Goal: Task Accomplishment & Management: Manage account settings

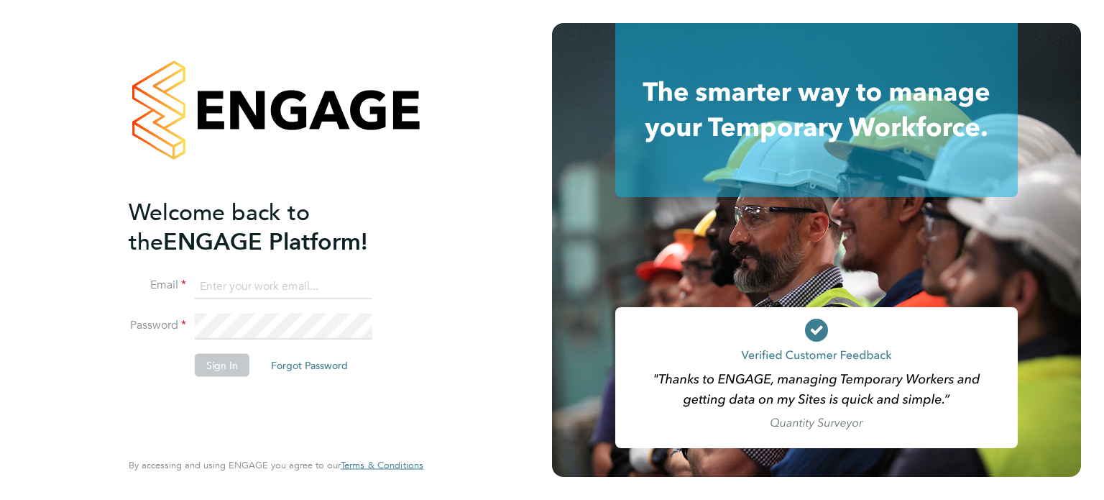
type input "[PERSON_NAME][EMAIL_ADDRESS][PERSON_NAME][DOMAIN_NAME]"
click at [454, 142] on div "Welcome back to the ENGAGE Platform! Email [PERSON_NAME][EMAIL_ADDRESS][PERSON_…" at bounding box center [276, 250] width 552 height 500
click at [226, 362] on button "Sign In" at bounding box center [222, 364] width 55 height 23
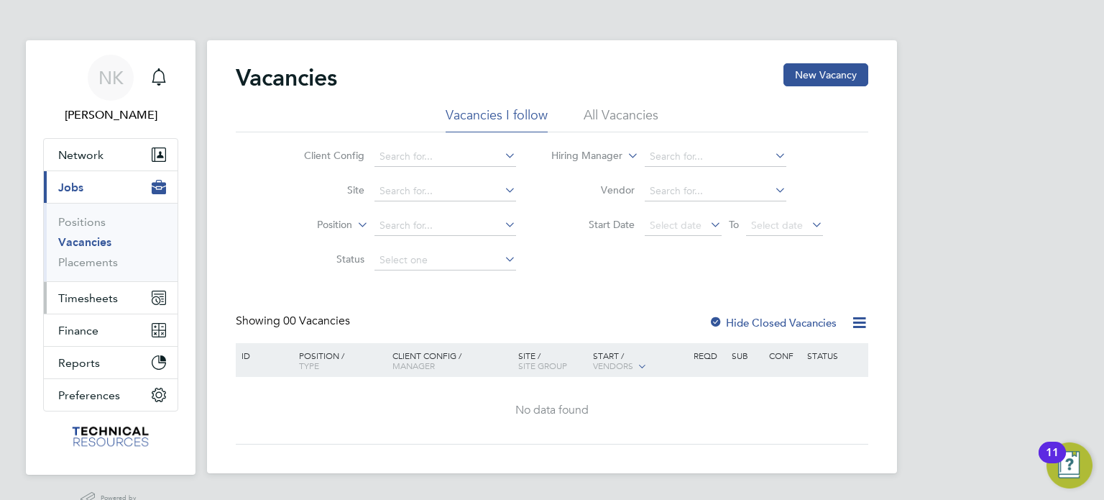
click at [81, 299] on span "Timesheets" at bounding box center [88, 298] width 60 height 14
click at [101, 295] on span "Timesheets" at bounding box center [88, 298] width 60 height 14
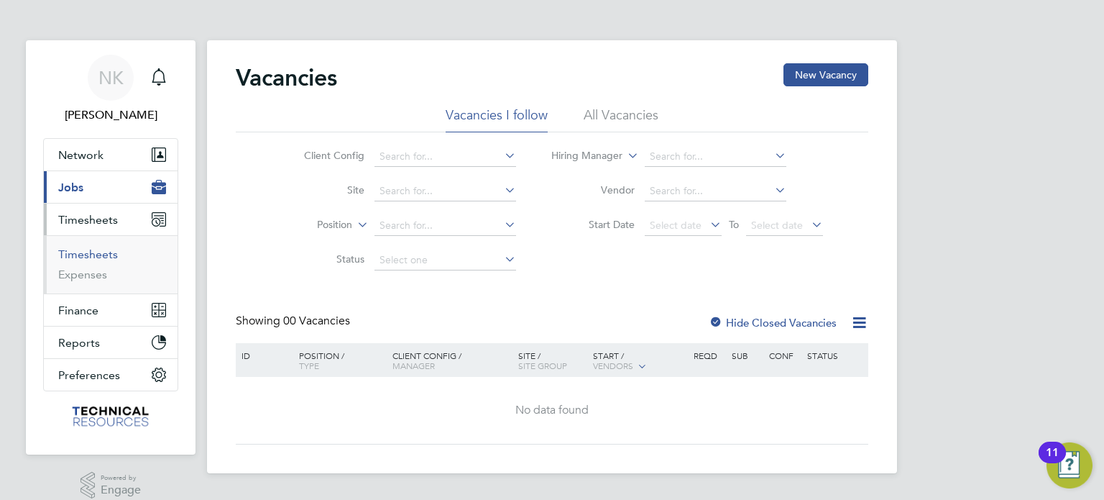
click at [89, 254] on link "Timesheets" at bounding box center [88, 254] width 60 height 14
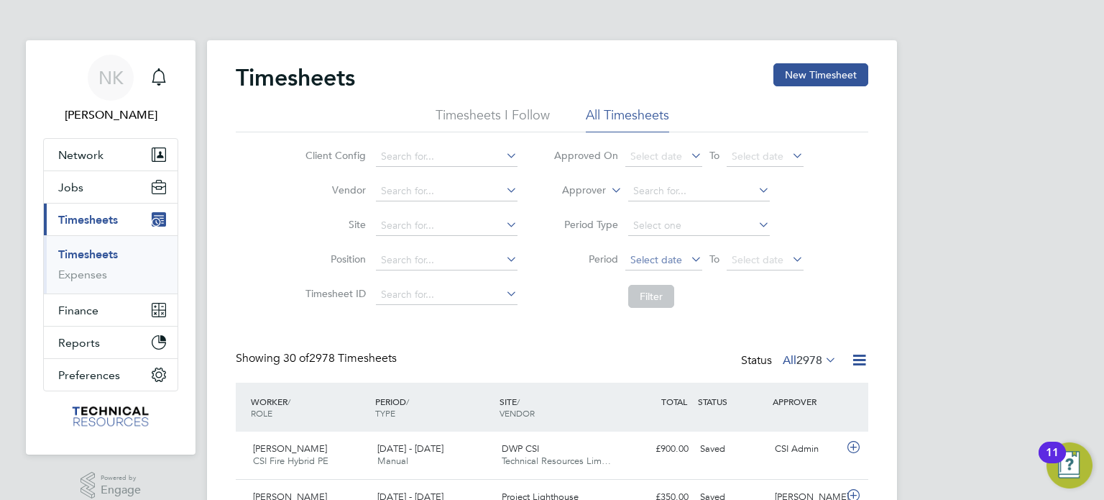
click at [658, 267] on span "Select date" at bounding box center [663, 260] width 77 height 19
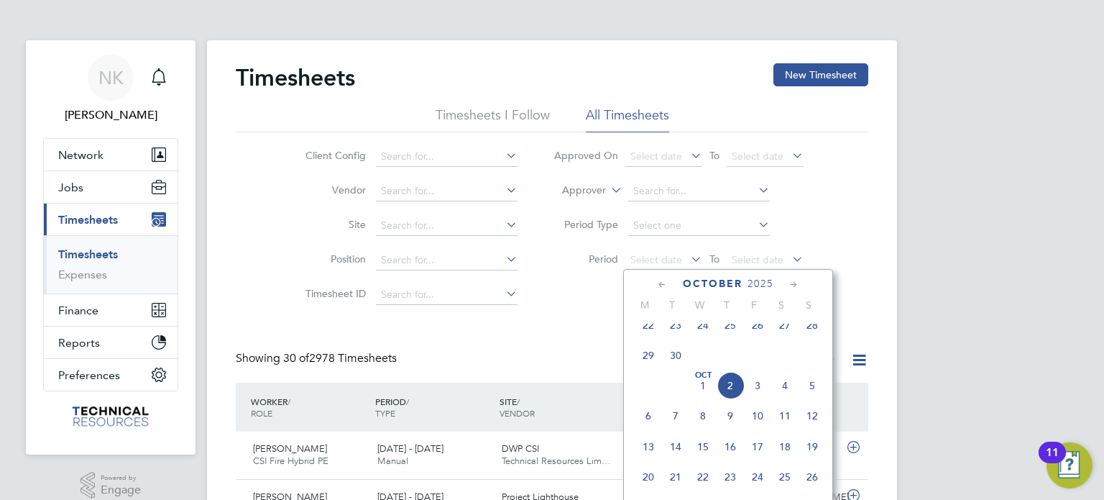
click at [641, 336] on span "22" at bounding box center [648, 324] width 27 height 27
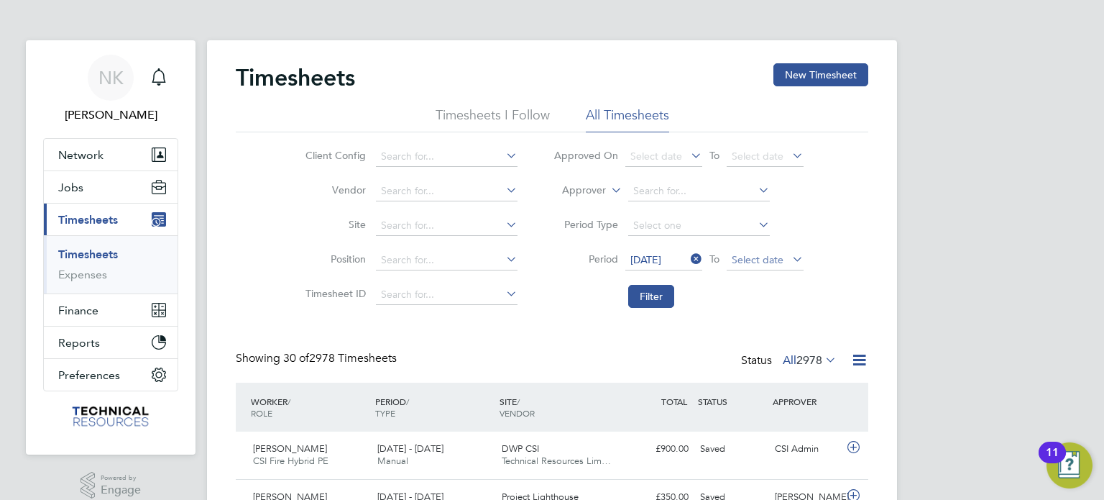
click at [753, 263] on span "Select date" at bounding box center [758, 259] width 52 height 13
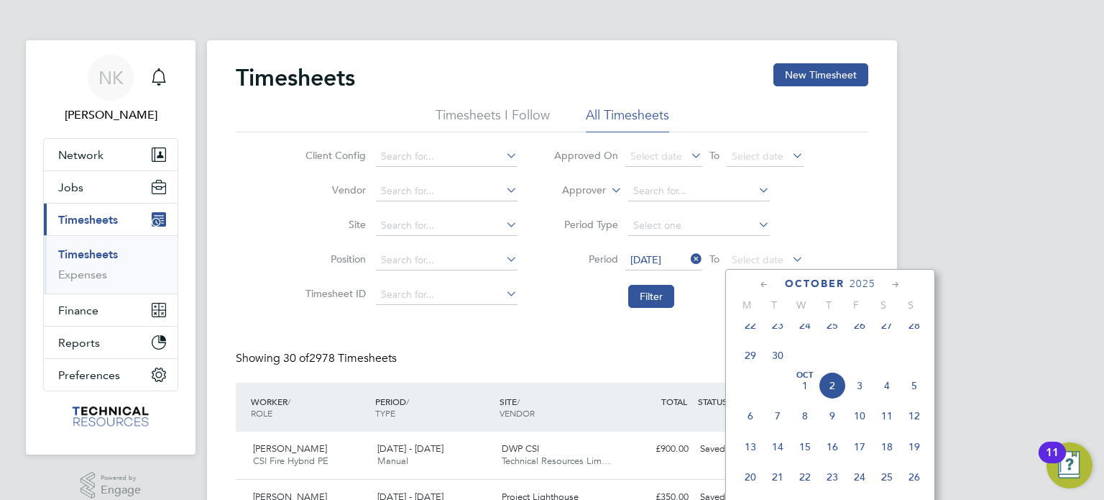
click at [916, 336] on span "28" at bounding box center [914, 324] width 27 height 27
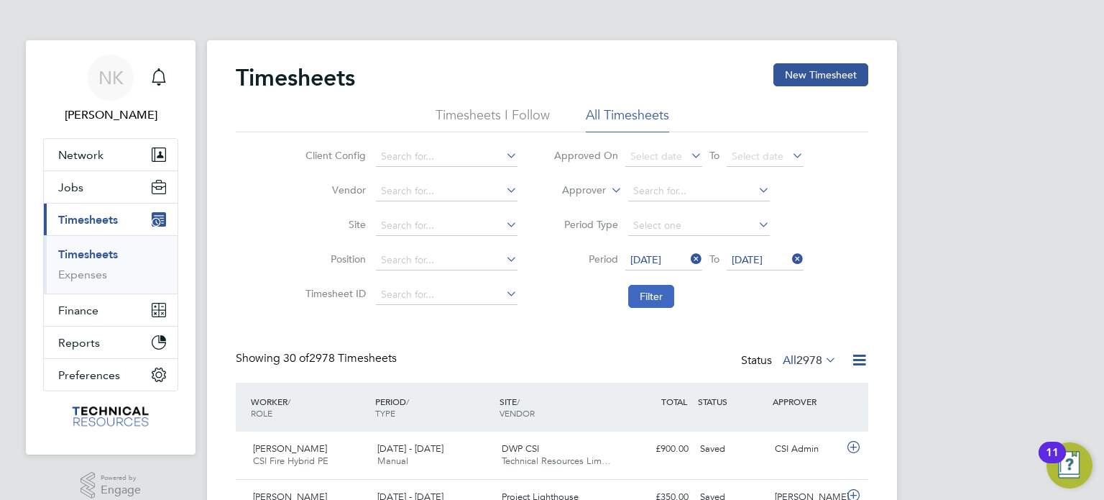
click at [670, 295] on button "Filter" at bounding box center [651, 296] width 46 height 23
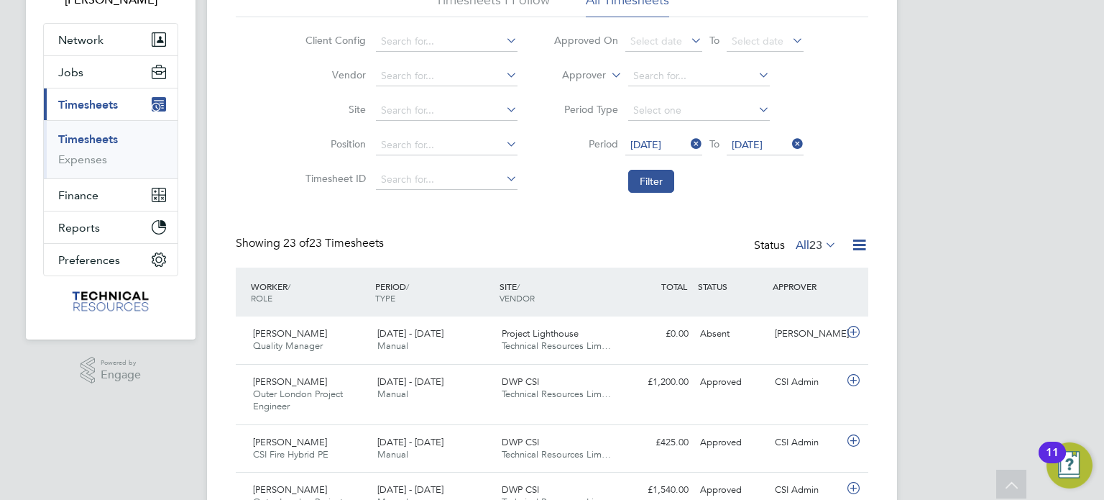
click at [860, 237] on icon at bounding box center [859, 245] width 18 height 18
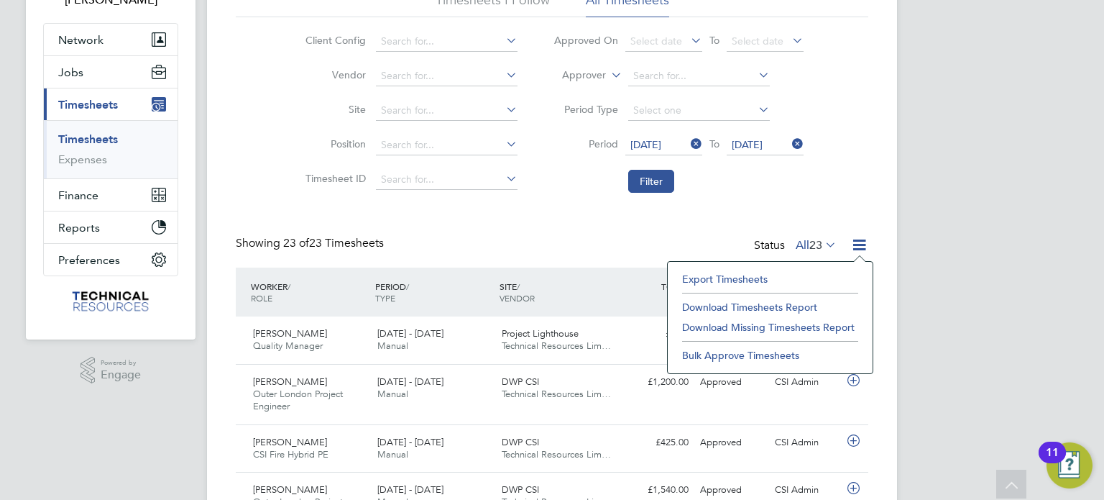
click at [761, 304] on li "Download Timesheets Report" at bounding box center [770, 307] width 190 height 20
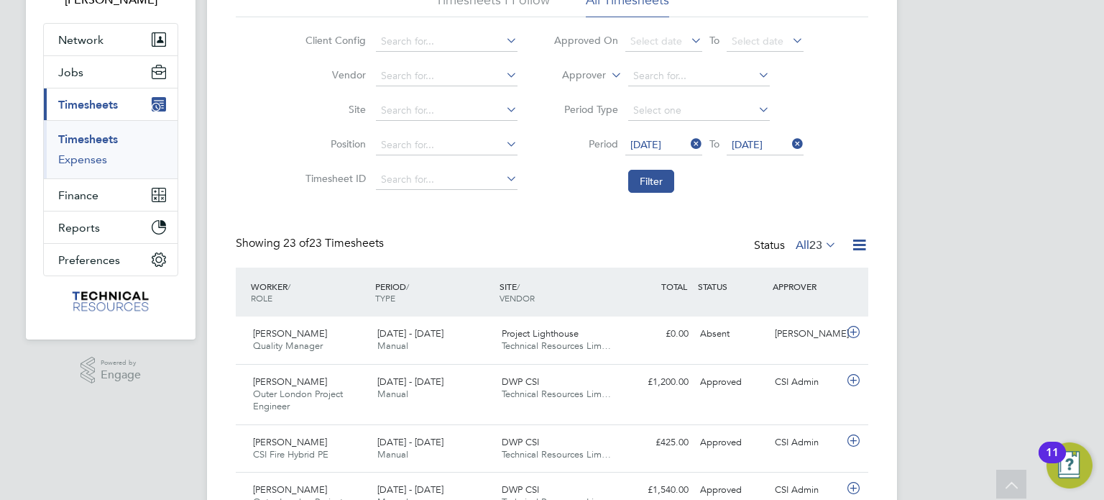
click at [100, 156] on link "Expenses" at bounding box center [82, 159] width 49 height 14
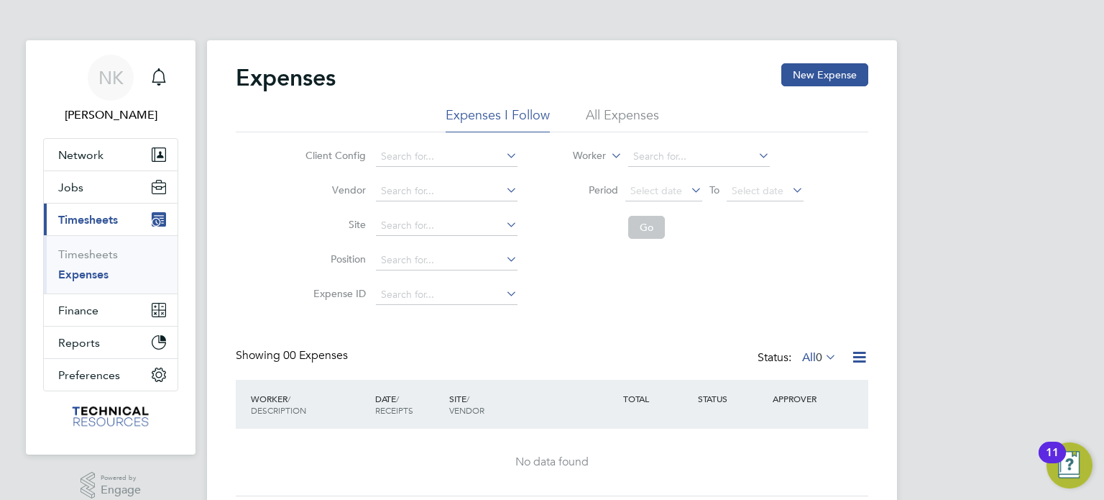
click at [622, 106] on li "All Expenses" at bounding box center [622, 119] width 73 height 26
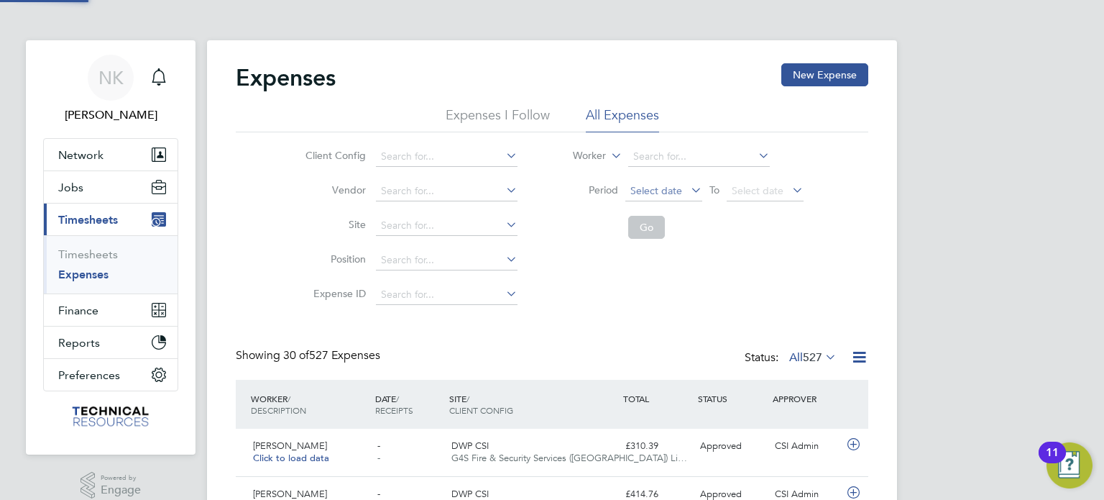
click at [658, 186] on span "Select date" at bounding box center [656, 190] width 52 height 13
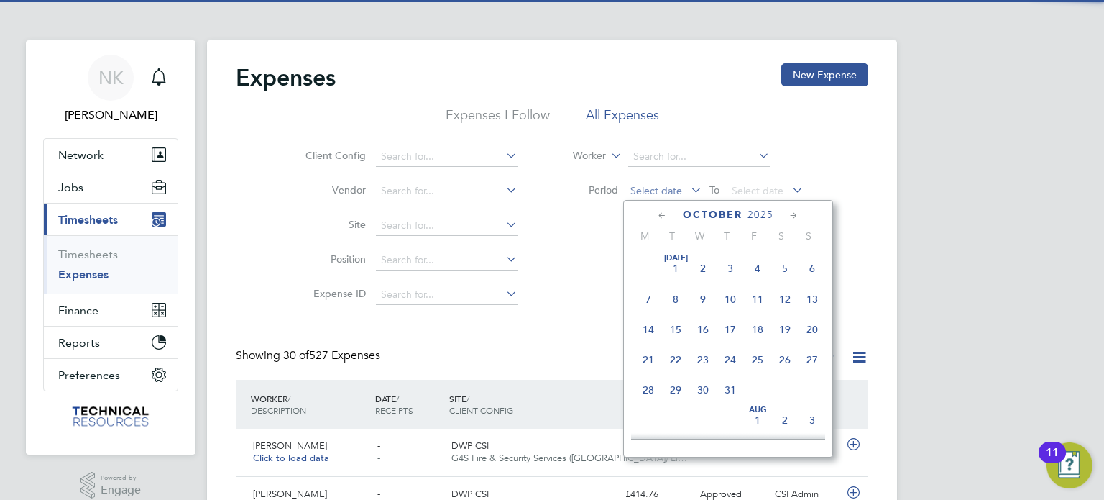
scroll to position [36, 125]
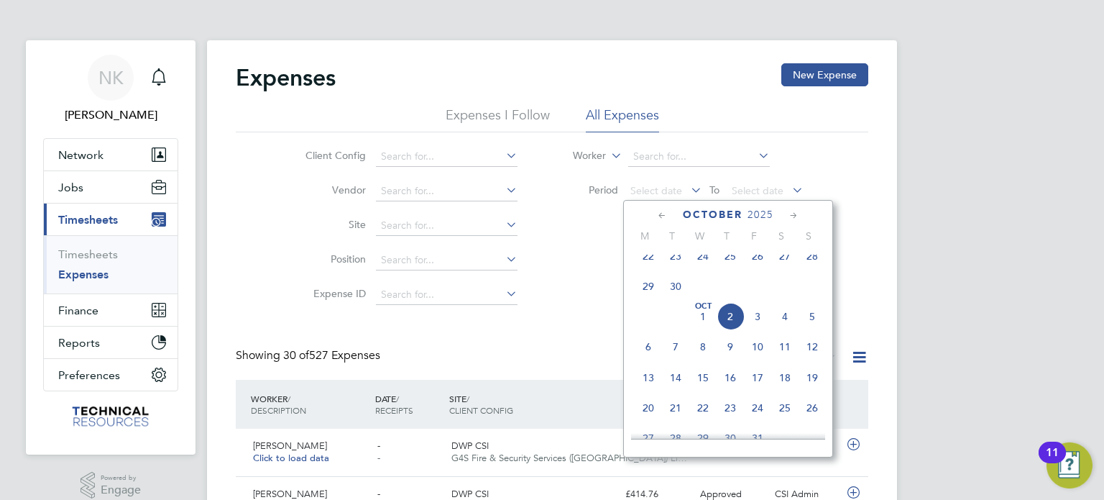
click at [636, 266] on span "22" at bounding box center [648, 255] width 27 height 27
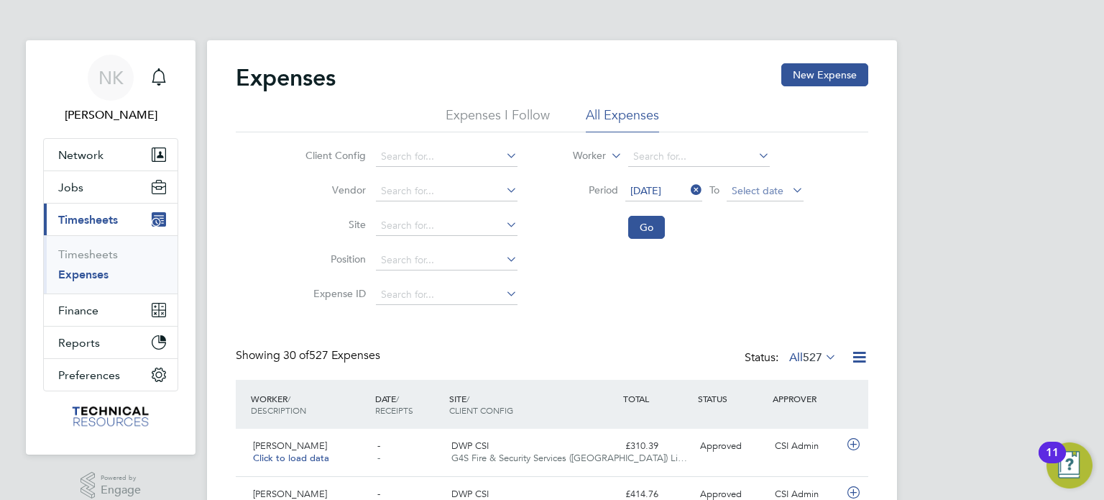
click at [777, 190] on span "Select date" at bounding box center [758, 190] width 52 height 13
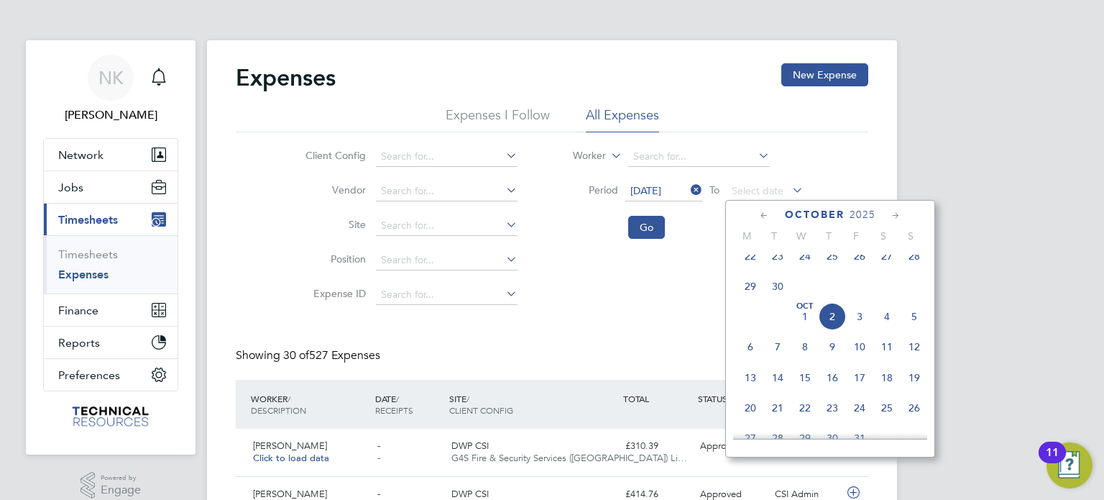
click at [914, 270] on span "28" at bounding box center [914, 255] width 27 height 27
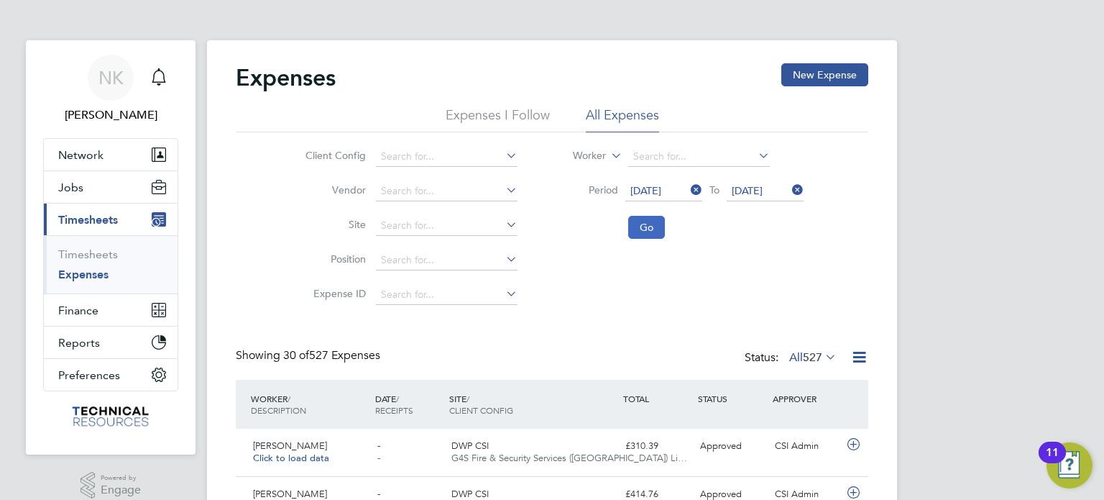
click at [648, 230] on button "Go" at bounding box center [646, 227] width 37 height 23
click at [851, 356] on icon at bounding box center [859, 357] width 18 height 18
click at [780, 392] on li "Download Expenses Report" at bounding box center [793, 391] width 145 height 20
